Goal: Information Seeking & Learning: Learn about a topic

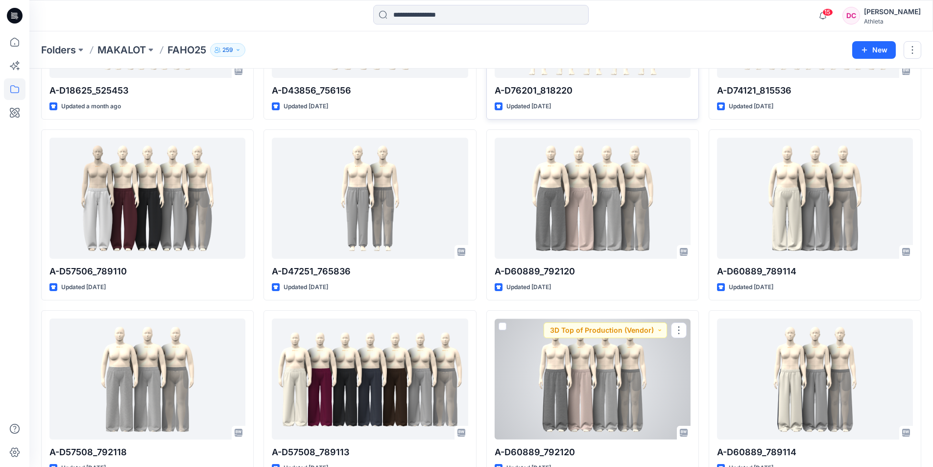
scroll to position [125, 0]
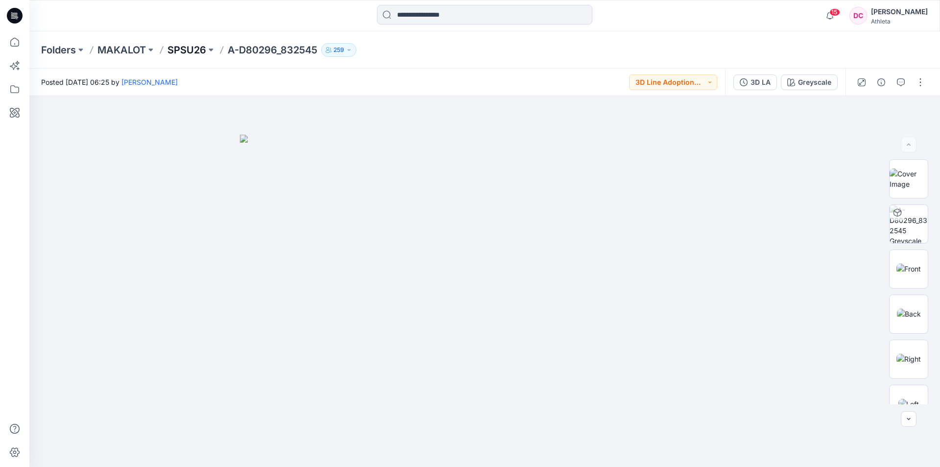
click at [194, 53] on p "SPSU26" at bounding box center [186, 50] width 39 height 14
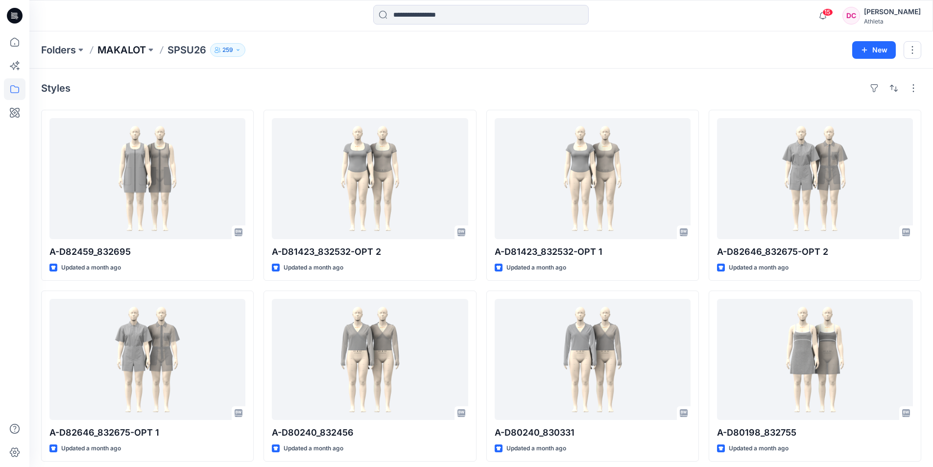
click at [143, 49] on p "MAKALOT" at bounding box center [121, 50] width 48 height 14
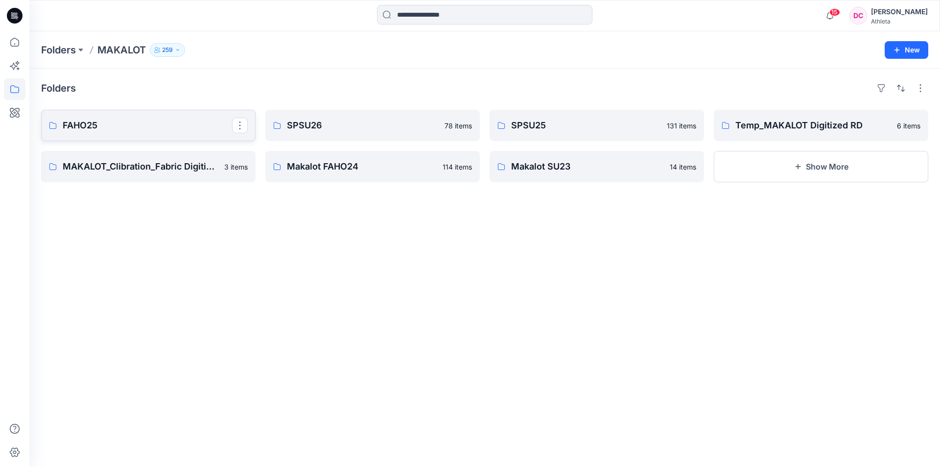
click at [97, 127] on p "FAHO25" at bounding box center [147, 125] width 169 height 14
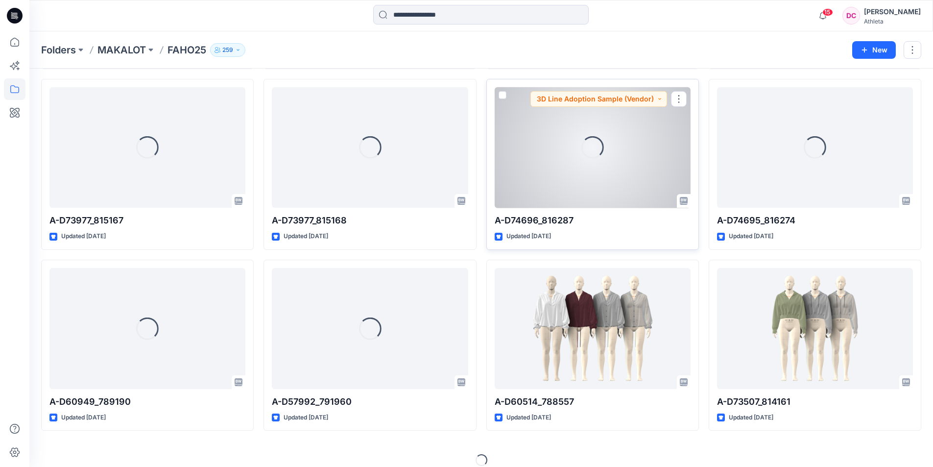
scroll to position [765, 0]
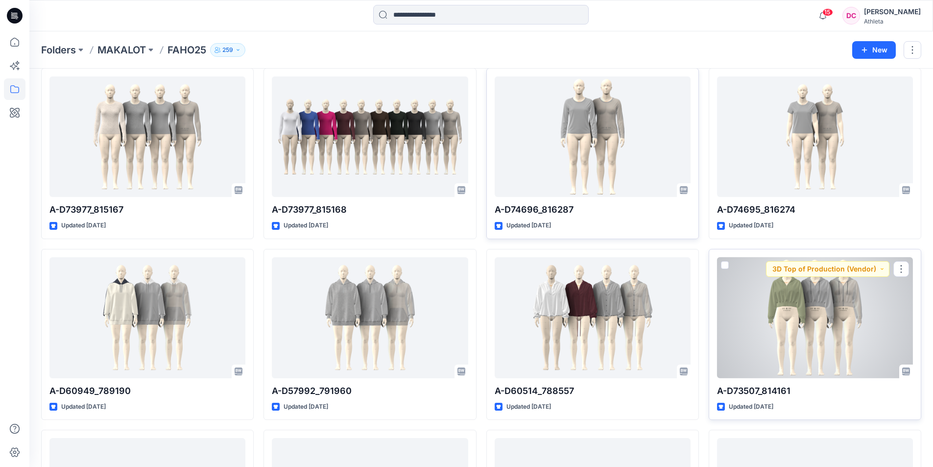
click at [826, 319] on div at bounding box center [815, 317] width 196 height 121
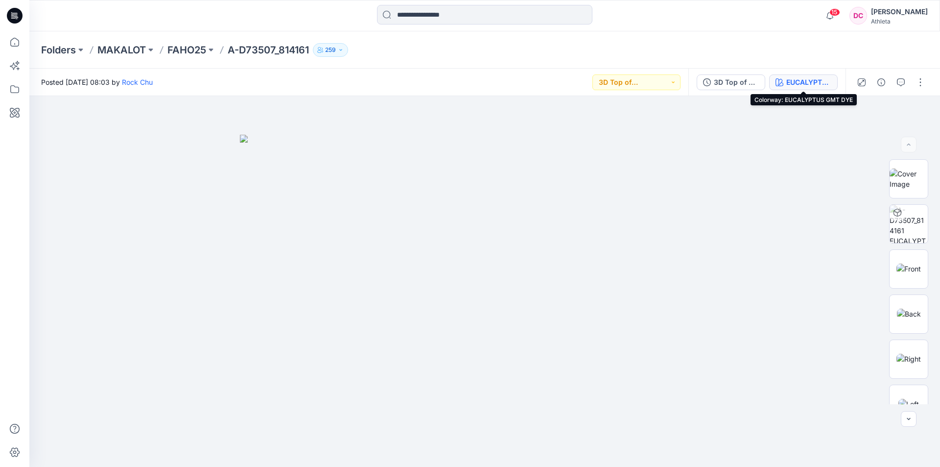
click at [821, 82] on div "EUCALYPTUS GMT DYE" at bounding box center [808, 82] width 45 height 11
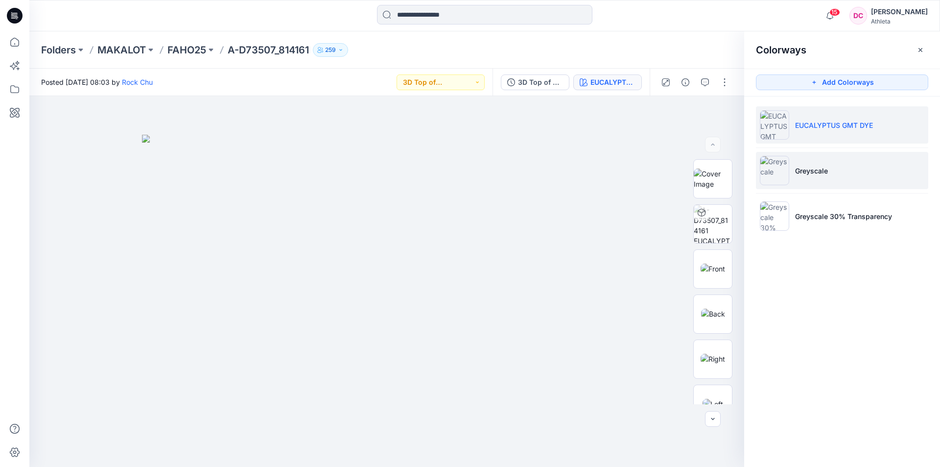
click at [813, 175] on p "Greyscale" at bounding box center [811, 170] width 33 height 10
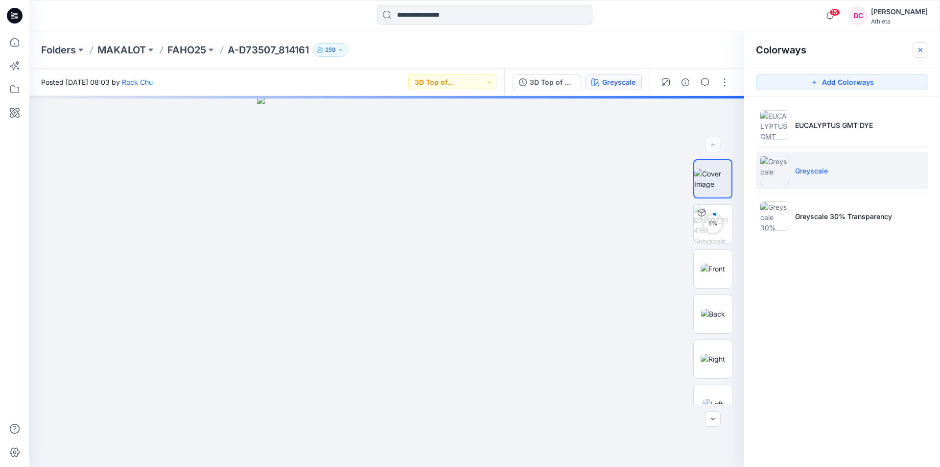
click at [919, 47] on icon "button" at bounding box center [920, 50] width 8 height 8
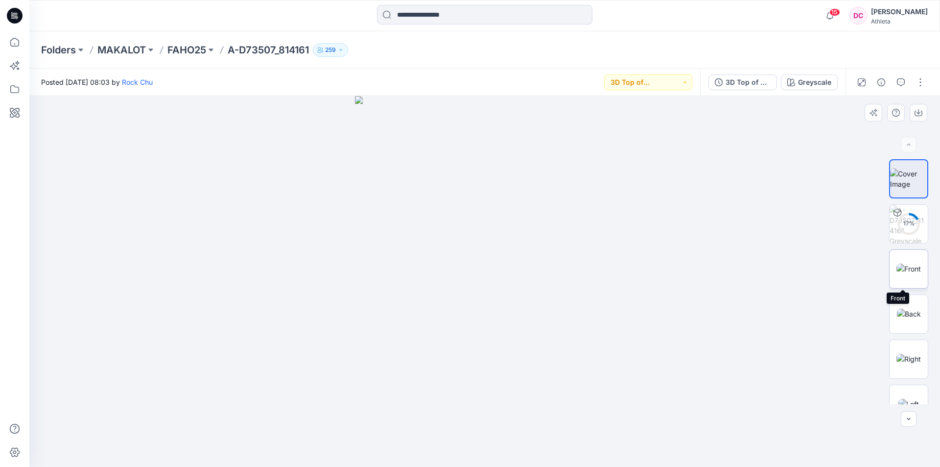
click at [906, 267] on img at bounding box center [908, 268] width 24 height 10
click at [885, 83] on button "button" at bounding box center [881, 82] width 16 height 16
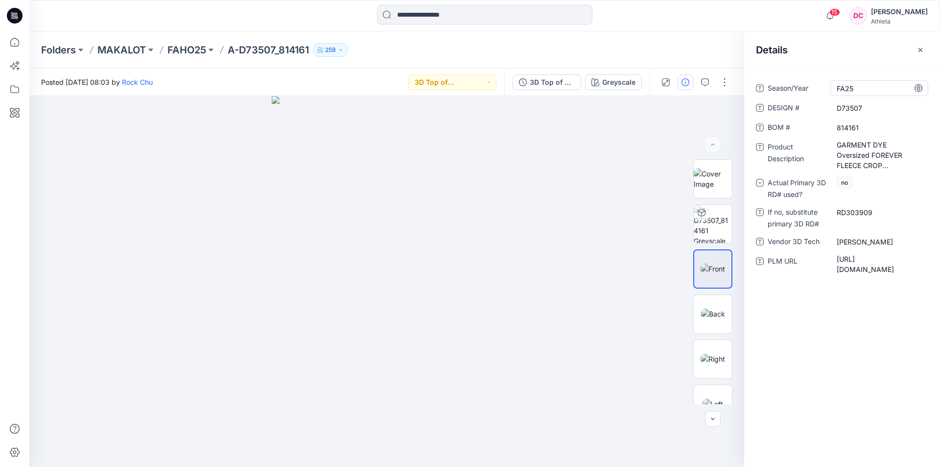
click at [885, 83] on span "FA25" at bounding box center [879, 88] width 85 height 10
click at [918, 47] on icon "button" at bounding box center [920, 50] width 8 height 8
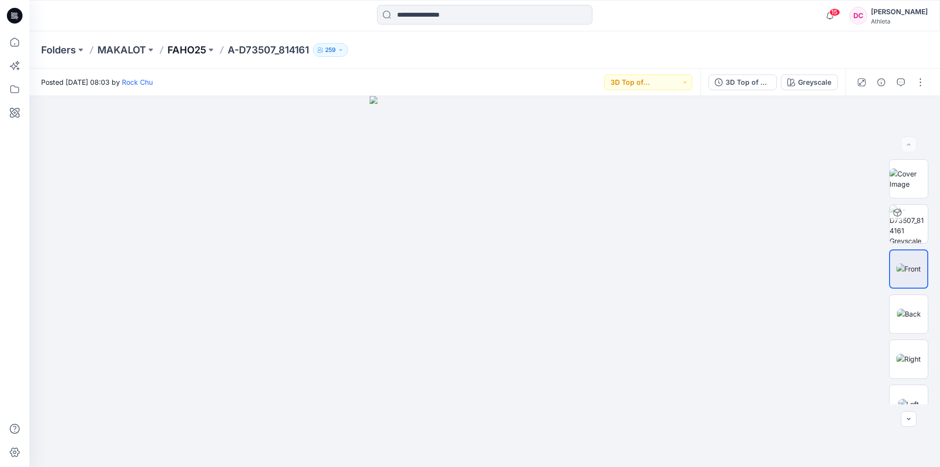
click at [198, 48] on p "FAHO25" at bounding box center [186, 50] width 39 height 14
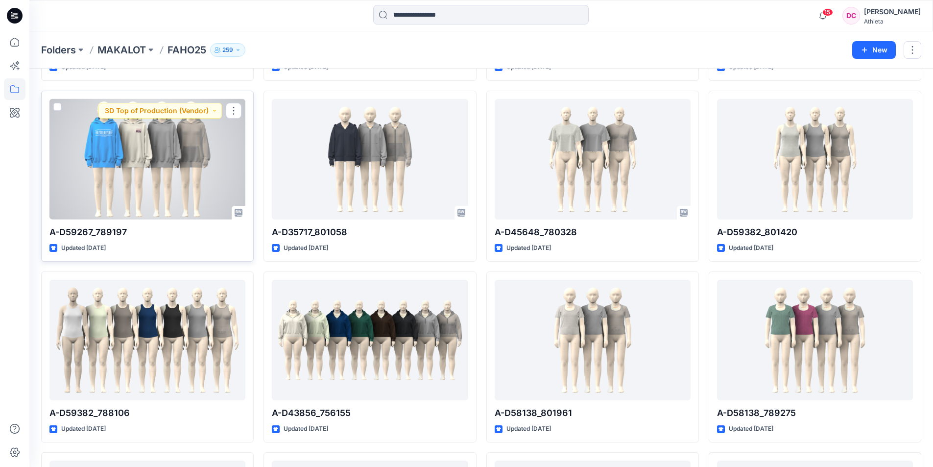
scroll to position [1405, 0]
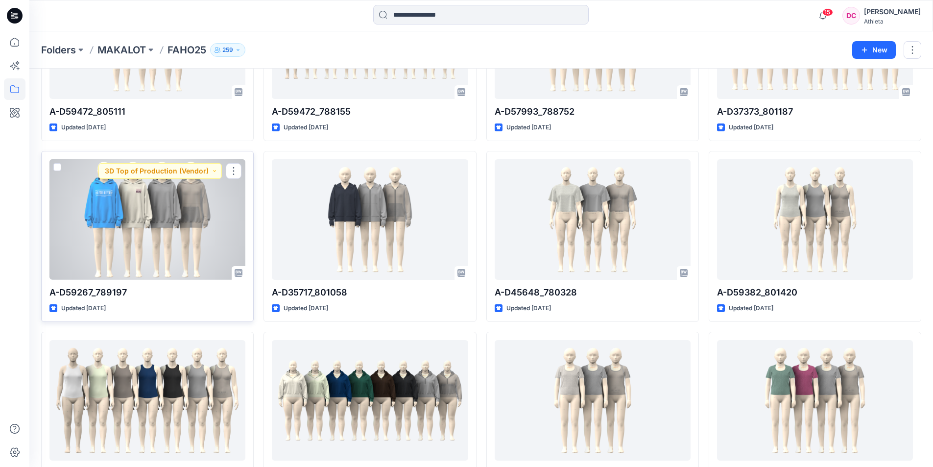
click at [180, 209] on div at bounding box center [147, 219] width 196 height 121
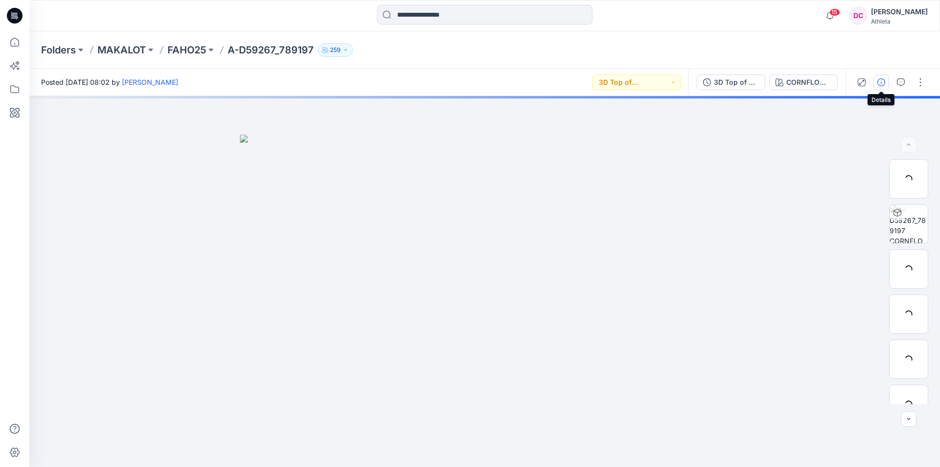
click at [880, 80] on icon "button" at bounding box center [881, 82] width 8 height 8
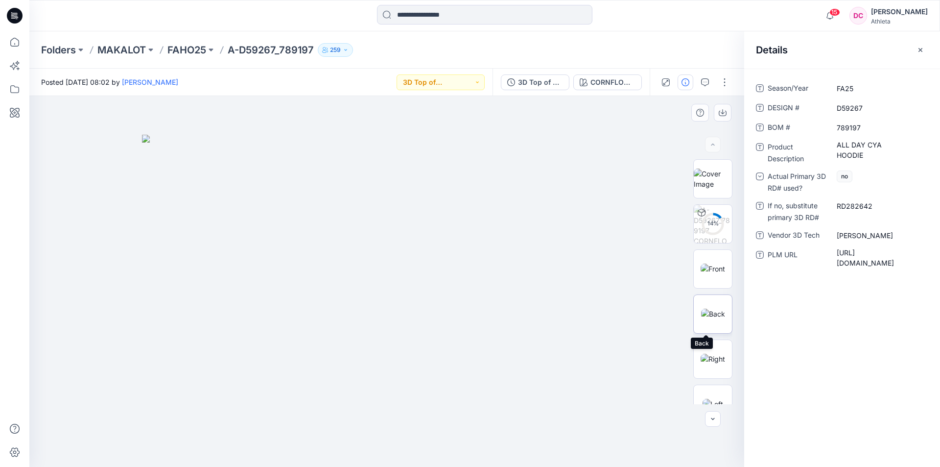
click at [719, 312] on img at bounding box center [713, 313] width 24 height 10
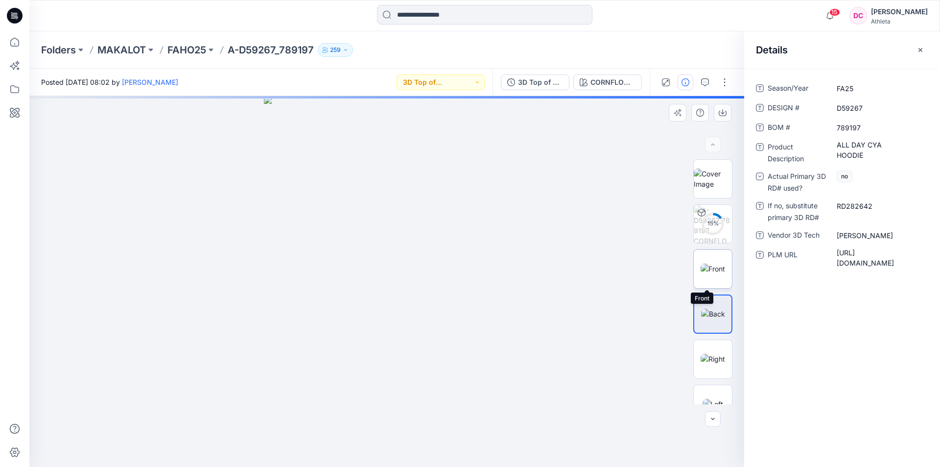
click at [725, 274] on img at bounding box center [712, 268] width 24 height 10
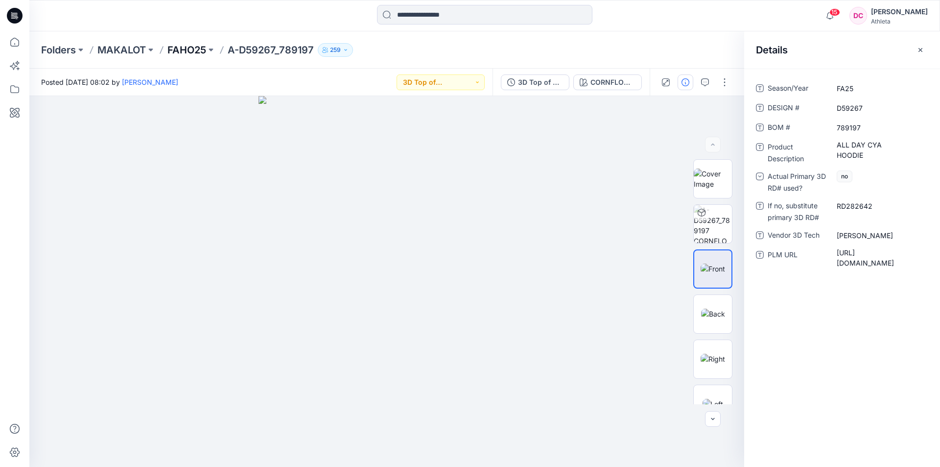
click at [178, 47] on p "FAHO25" at bounding box center [186, 50] width 39 height 14
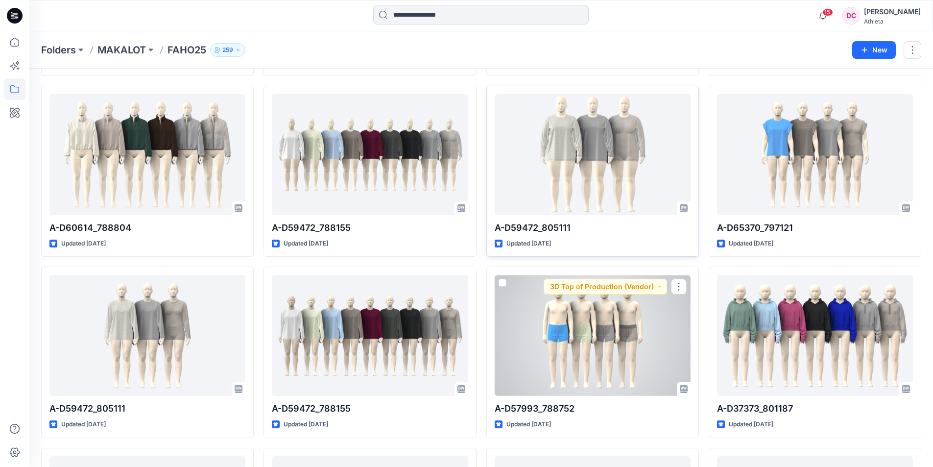
scroll to position [1126, 0]
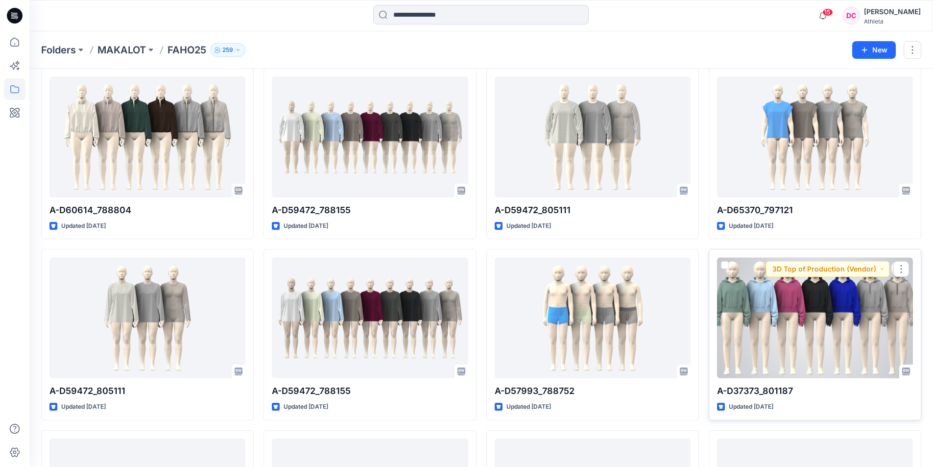
click at [823, 335] on div at bounding box center [815, 317] width 196 height 121
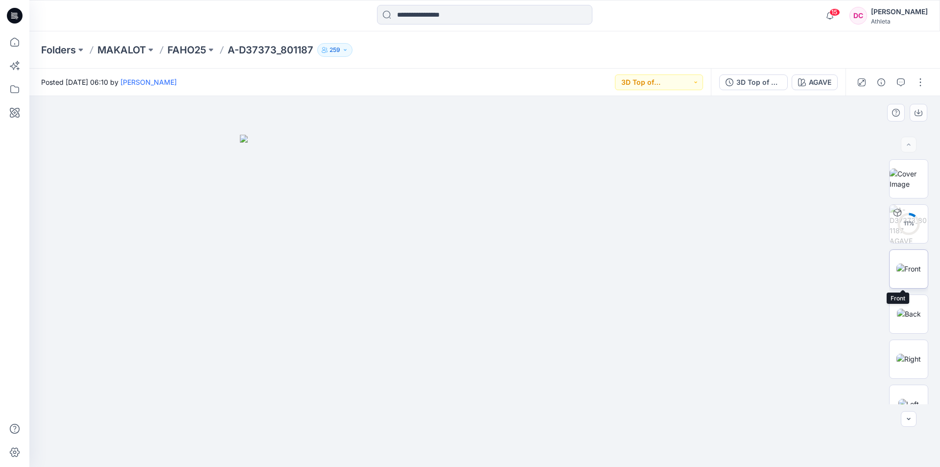
click at [912, 270] on img at bounding box center [908, 268] width 24 height 10
click at [826, 86] on div "AGAVE" at bounding box center [820, 82] width 23 height 11
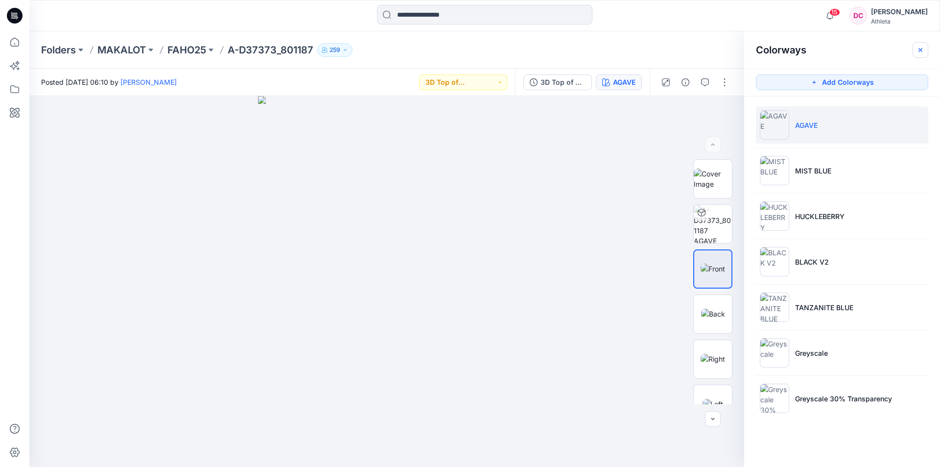
click at [919, 51] on icon "button" at bounding box center [920, 49] width 4 height 4
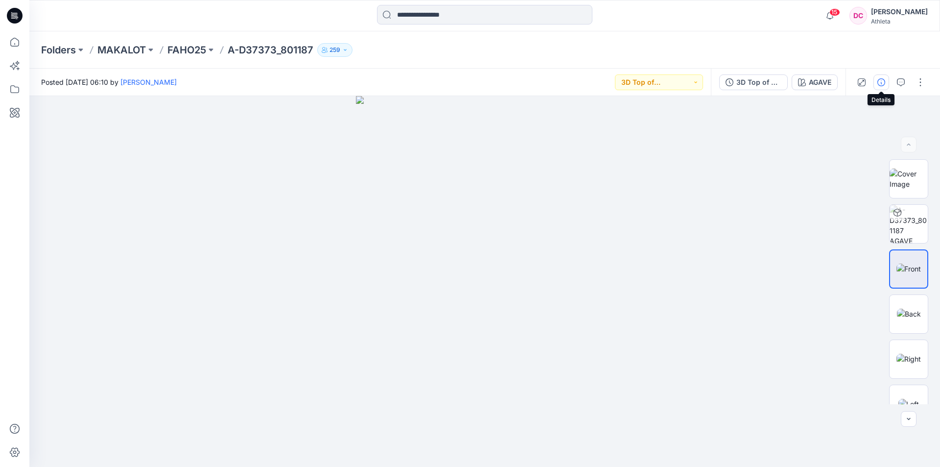
click at [885, 84] on button "button" at bounding box center [881, 82] width 16 height 16
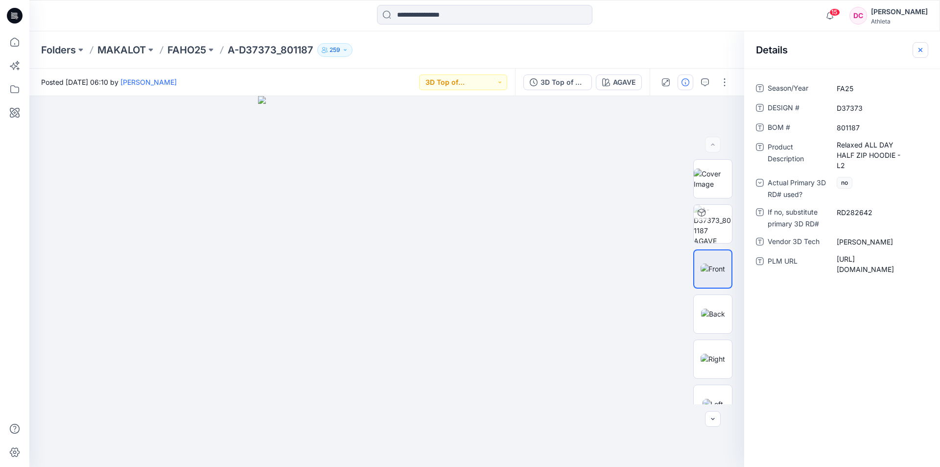
click at [917, 45] on button "button" at bounding box center [920, 50] width 16 height 16
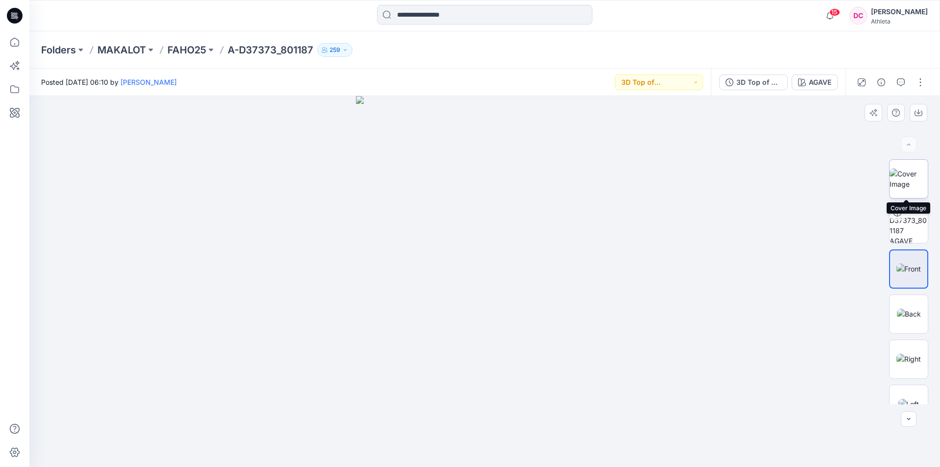
click at [913, 186] on img at bounding box center [908, 178] width 38 height 21
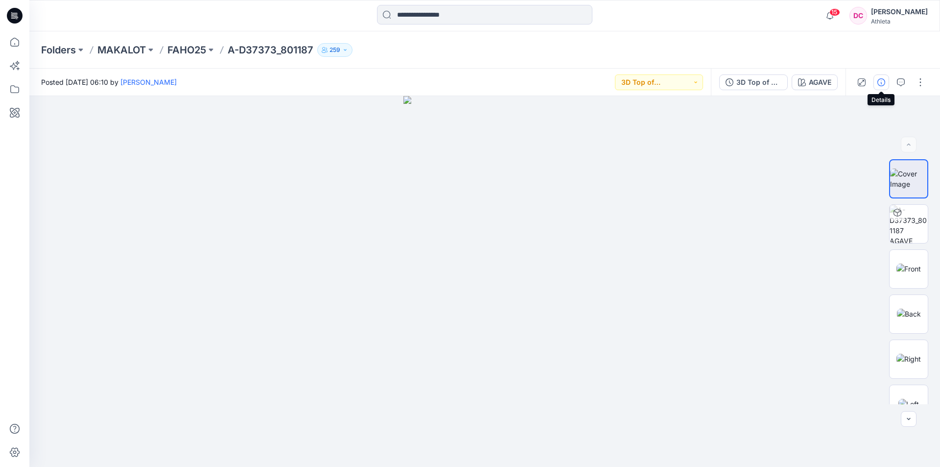
click at [879, 80] on icon "button" at bounding box center [881, 82] width 8 height 8
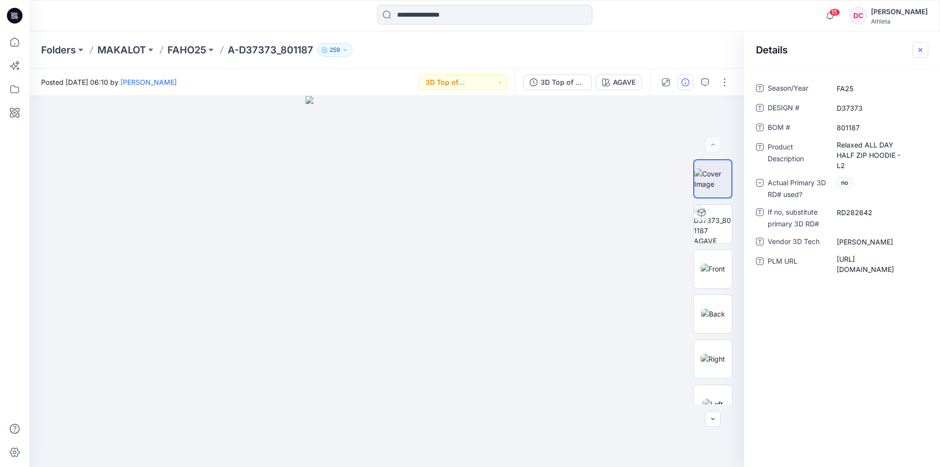
click at [918, 49] on icon "button" at bounding box center [920, 50] width 8 height 8
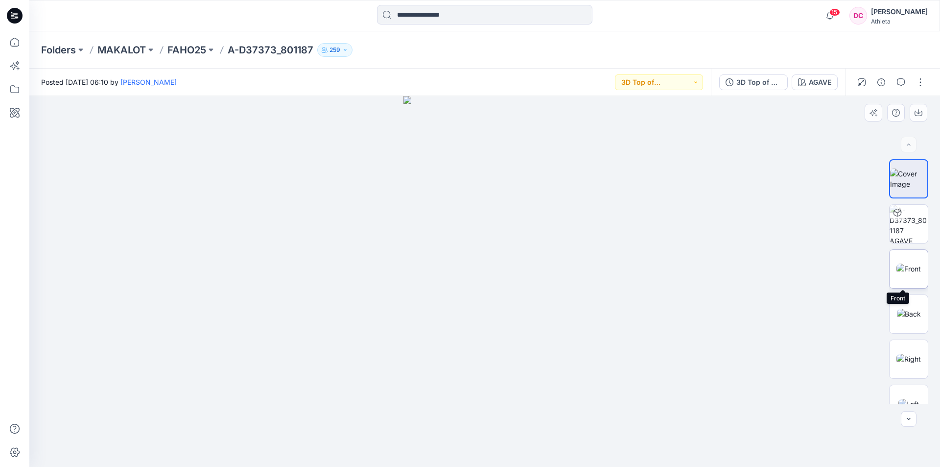
click at [907, 271] on img at bounding box center [908, 268] width 24 height 10
drag, startPoint x: 597, startPoint y: 184, endPoint x: 537, endPoint y: 182, distance: 59.8
click at [601, 161] on img at bounding box center [484, 281] width 257 height 371
click at [912, 183] on img at bounding box center [908, 178] width 38 height 21
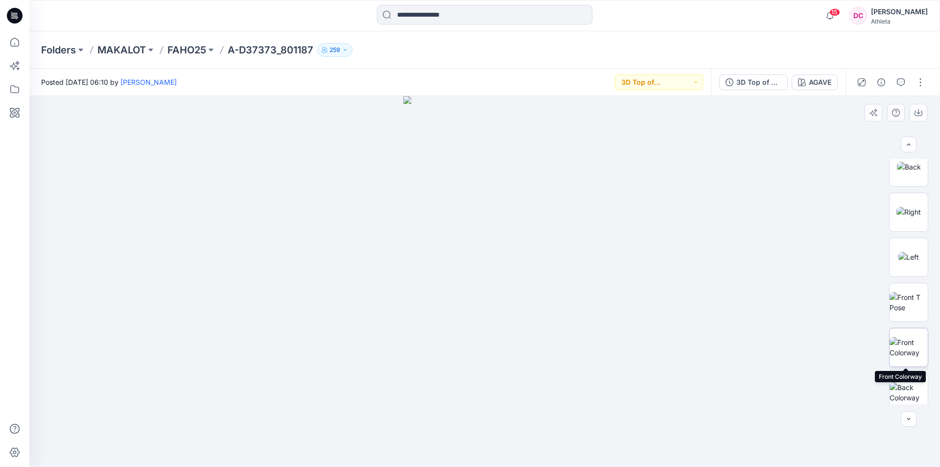
click at [904, 337] on img at bounding box center [908, 347] width 38 height 21
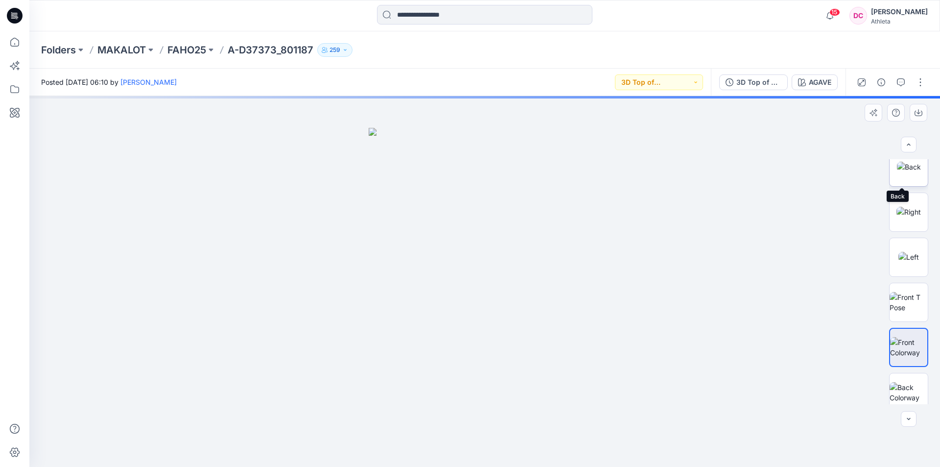
click at [917, 168] on img at bounding box center [909, 167] width 24 height 10
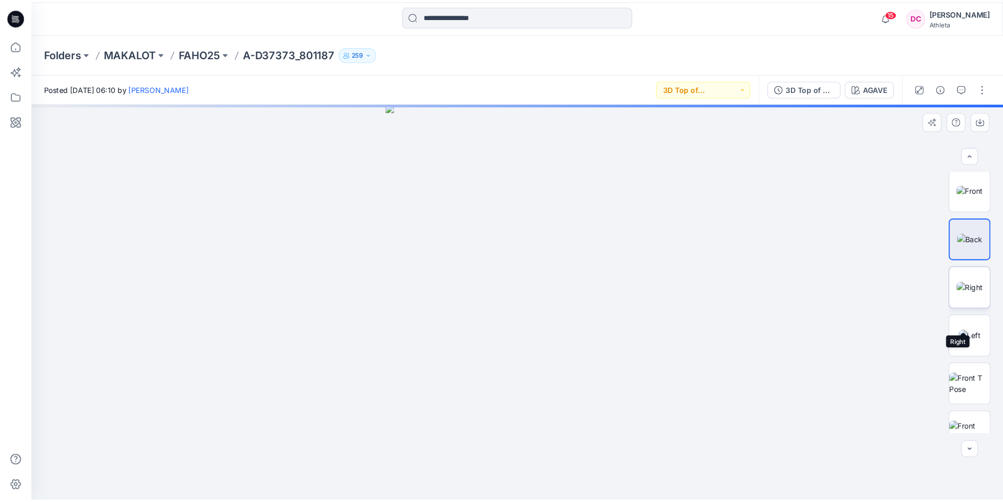
scroll to position [0, 0]
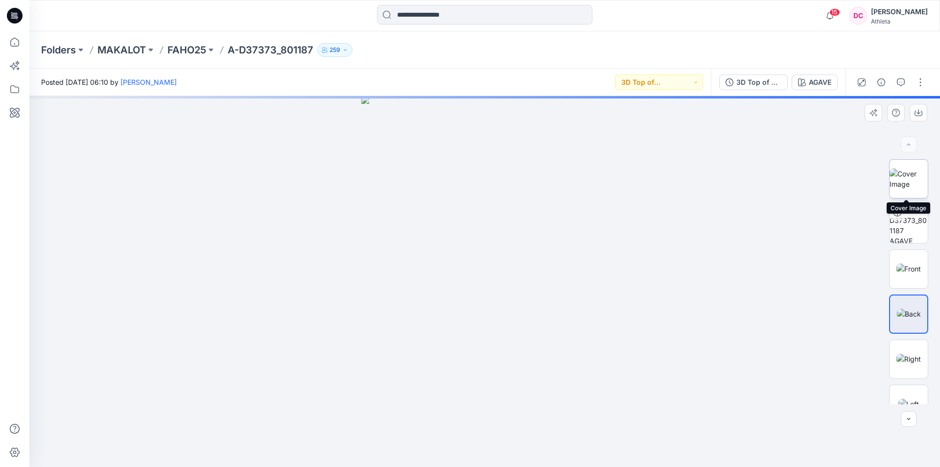
click at [910, 182] on img at bounding box center [908, 178] width 38 height 21
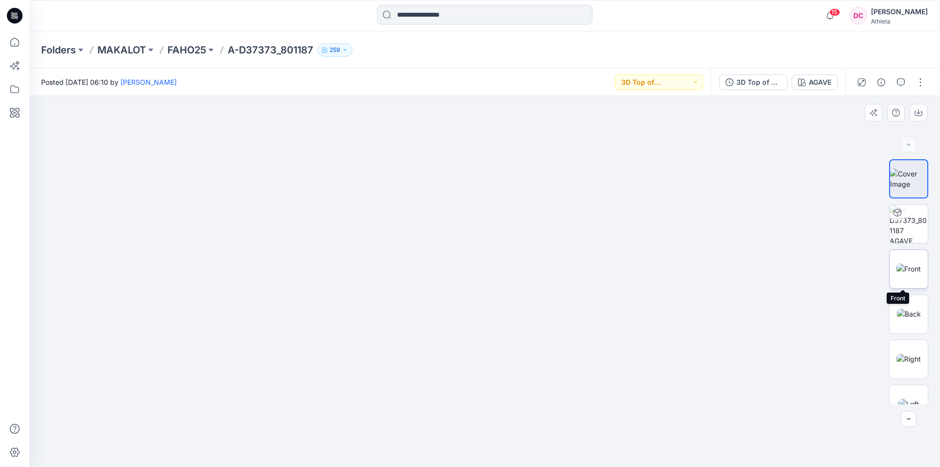
click at [921, 273] on img at bounding box center [908, 268] width 24 height 10
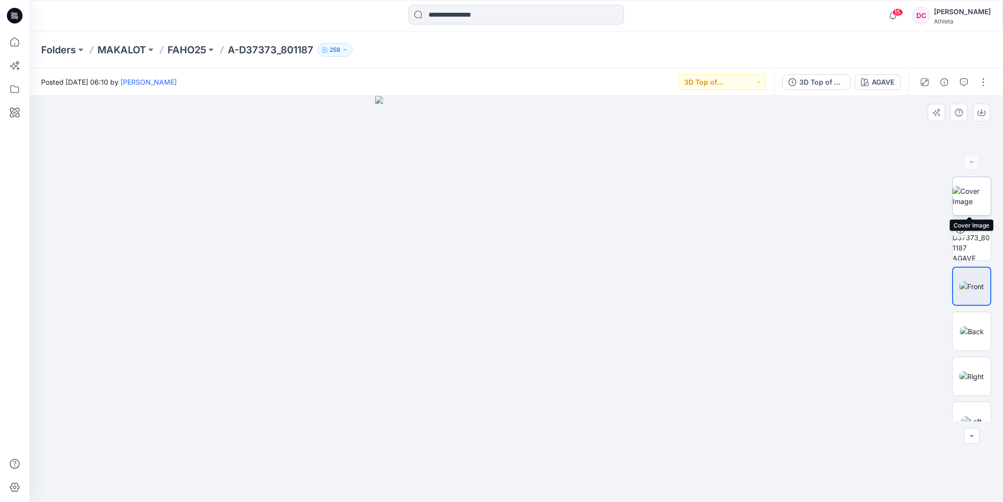
click at [939, 202] on img at bounding box center [971, 196] width 38 height 21
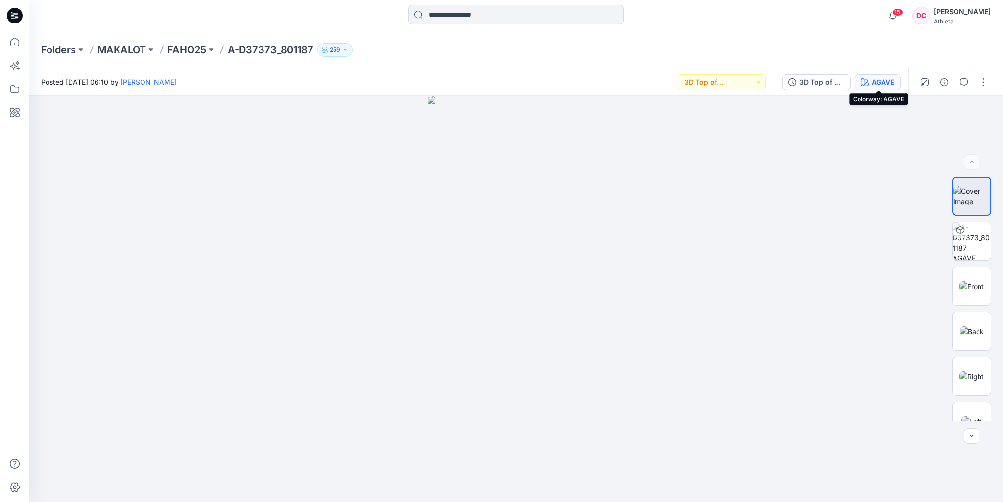
click at [867, 82] on icon "button" at bounding box center [865, 82] width 8 height 8
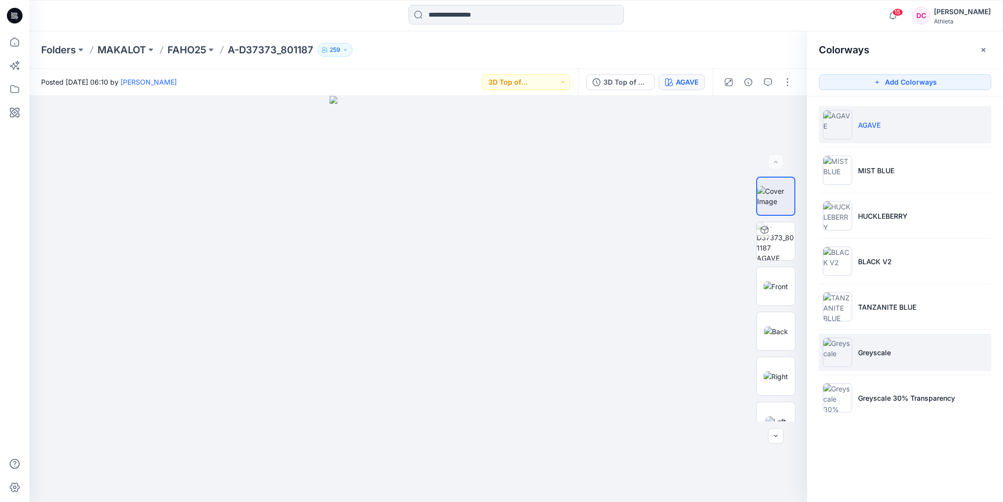
click at [891, 353] on li "Greyscale" at bounding box center [904, 352] width 172 height 37
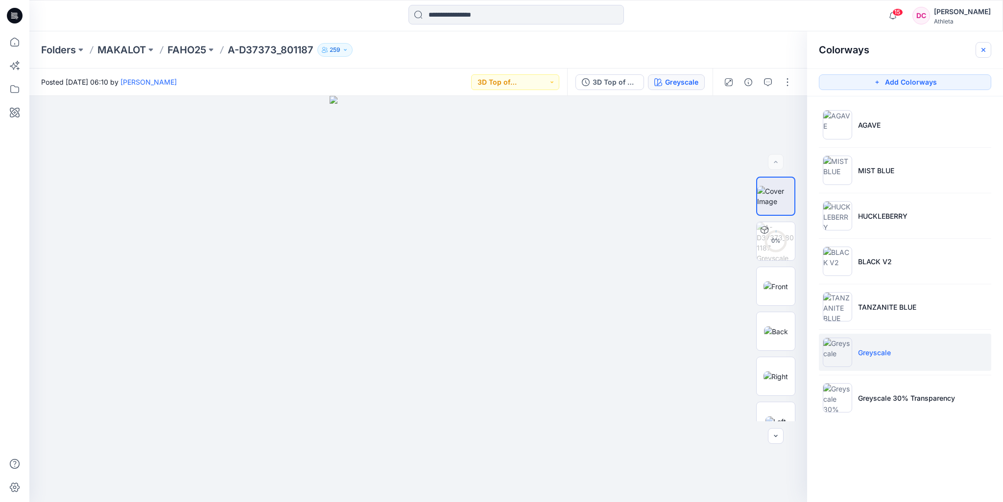
click at [939, 53] on icon "button" at bounding box center [983, 50] width 8 height 8
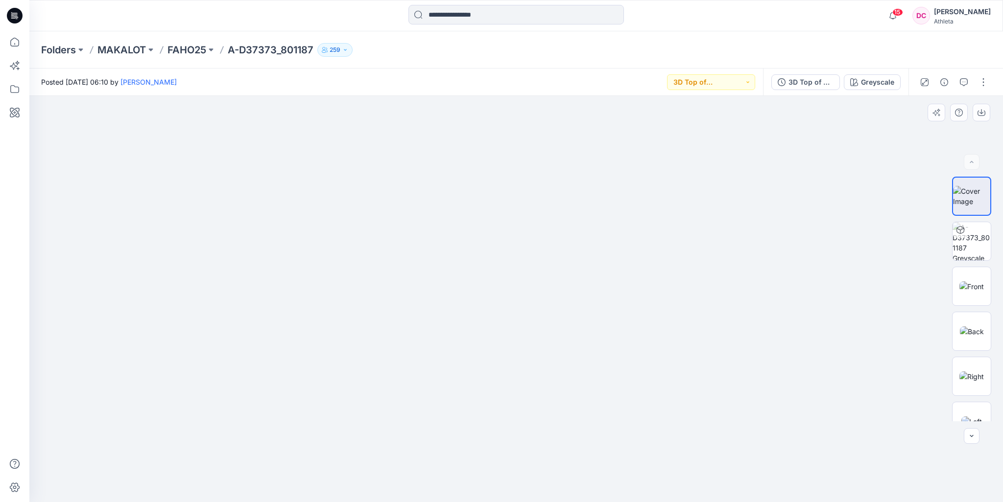
drag, startPoint x: 643, startPoint y: 221, endPoint x: 642, endPoint y: 269, distance: 48.5
